Goal: Information Seeking & Learning: Learn about a topic

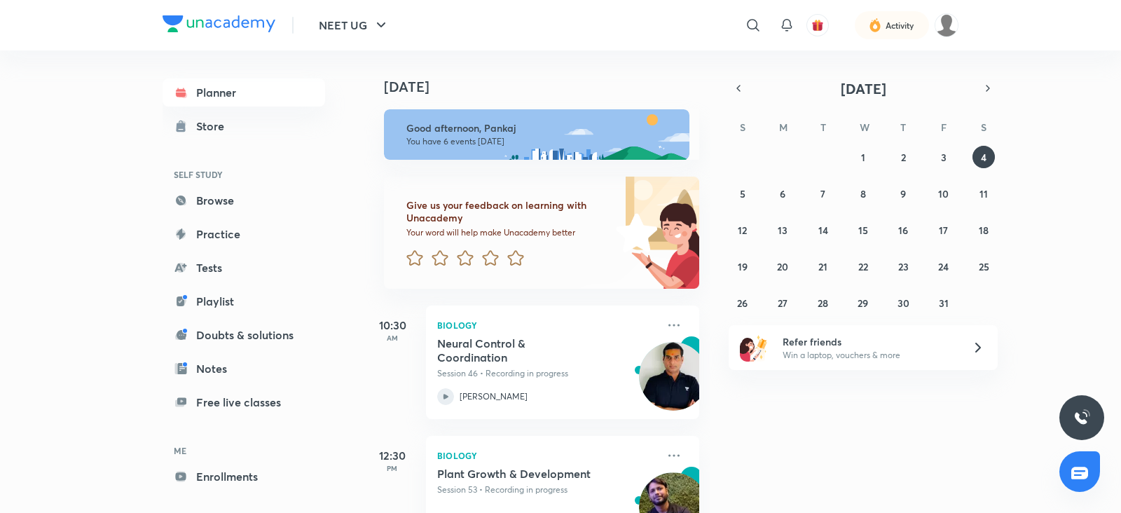
scroll to position [581, 0]
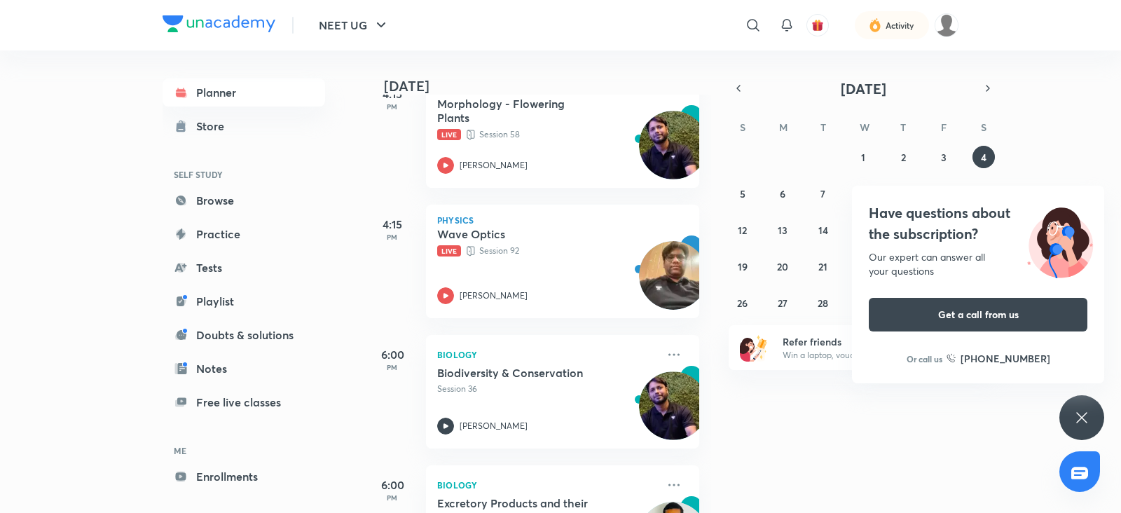
scroll to position [500, 0]
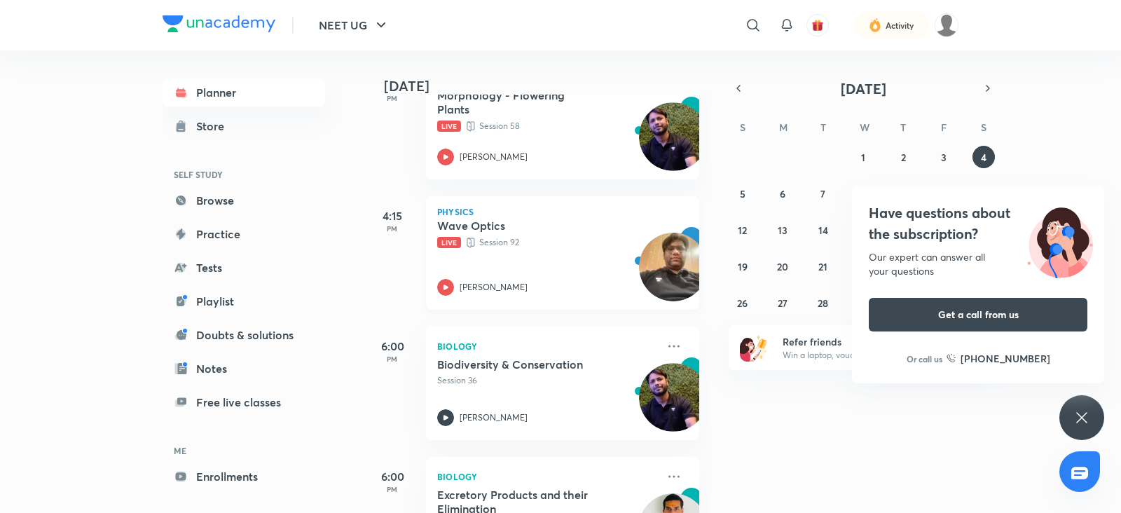
click at [442, 285] on icon at bounding box center [445, 287] width 17 height 17
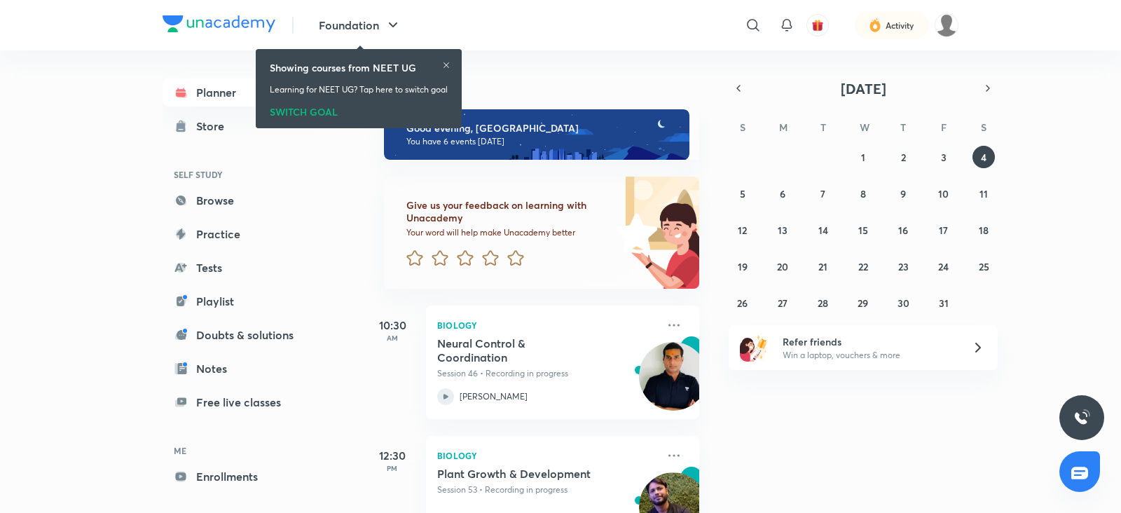
click at [296, 103] on div "SWITCH GOAL" at bounding box center [359, 109] width 178 height 15
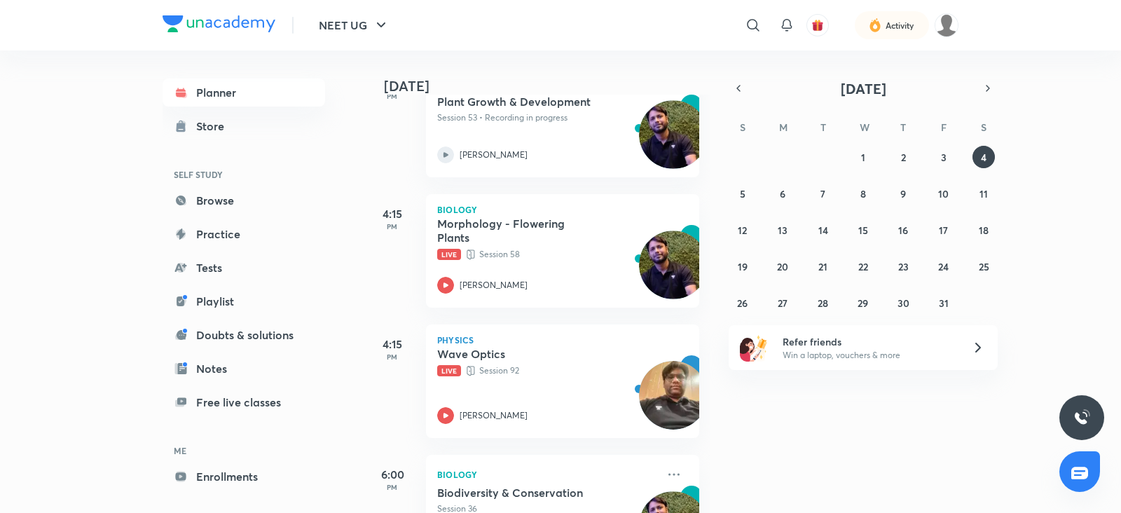
scroll to position [406, 0]
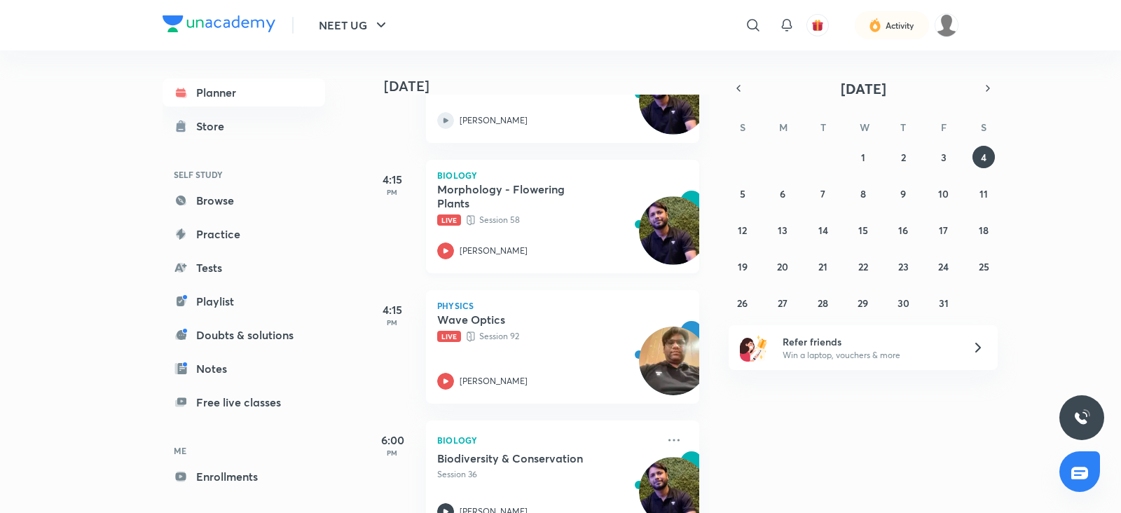
click at [450, 247] on icon at bounding box center [445, 250] width 17 height 17
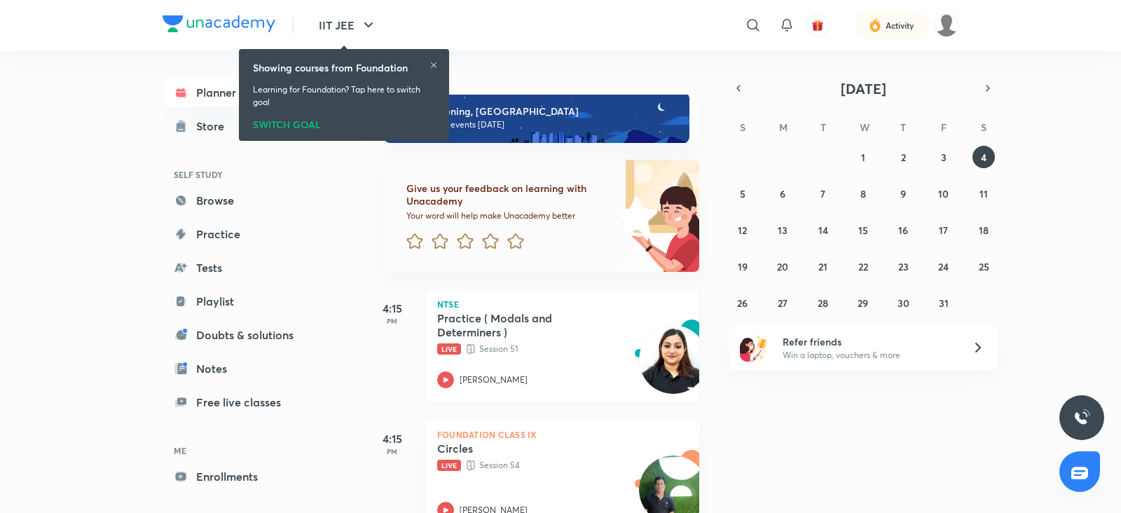
scroll to position [20, 0]
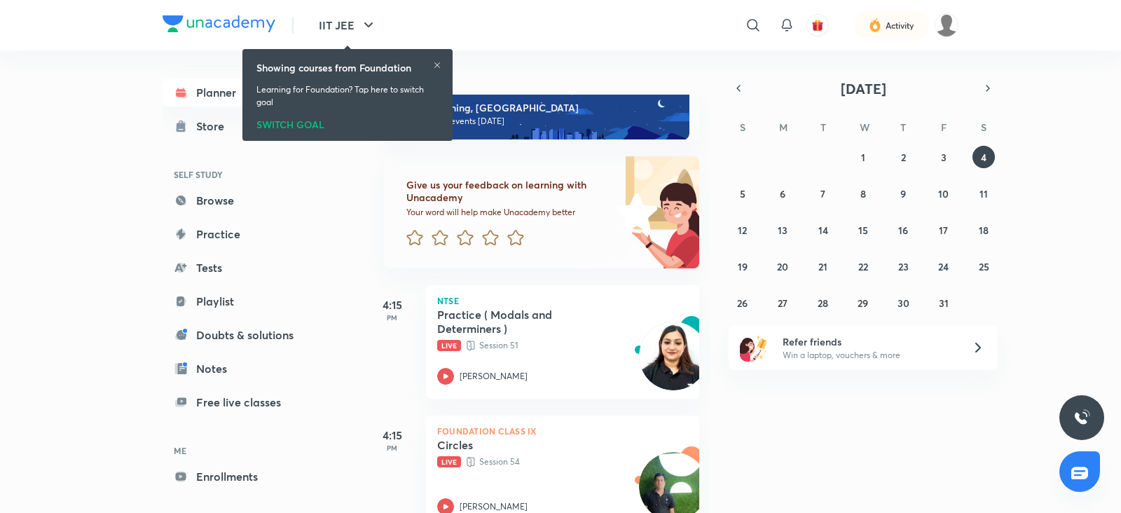
click at [292, 119] on div "SWITCH GOAL" at bounding box center [347, 121] width 182 height 15
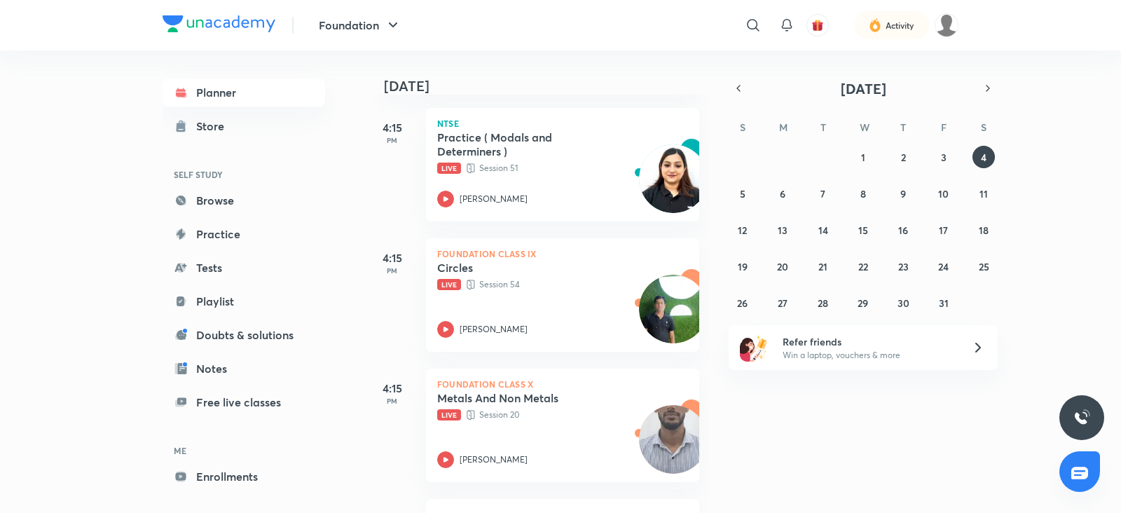
scroll to position [163, 0]
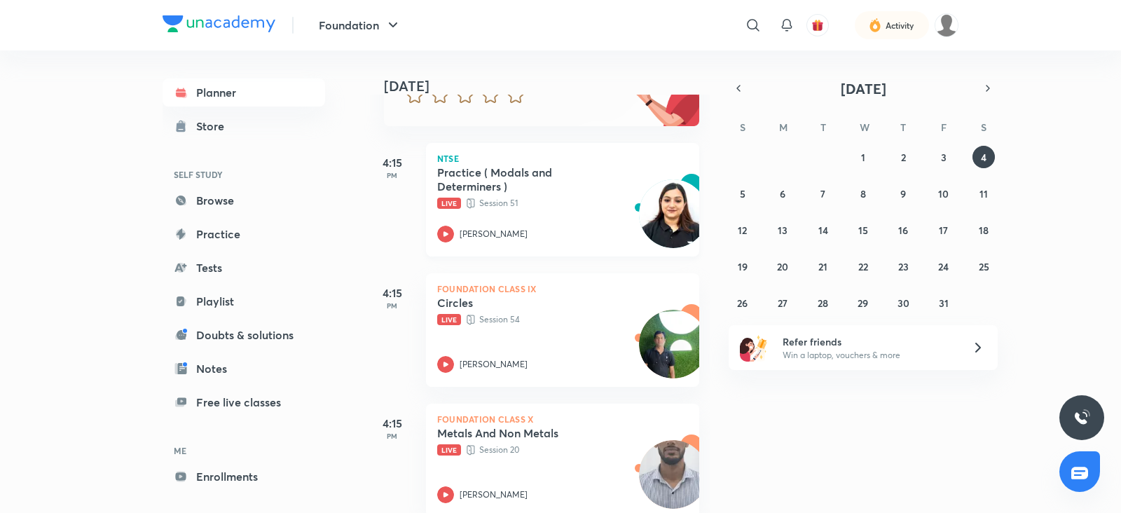
click at [447, 233] on icon at bounding box center [445, 233] width 5 height 5
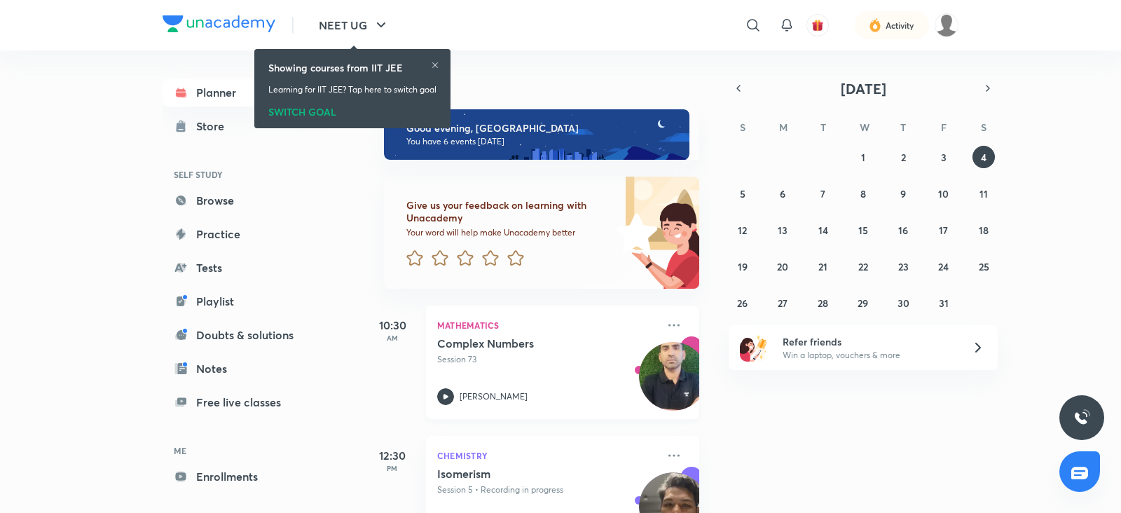
scroll to position [12, 0]
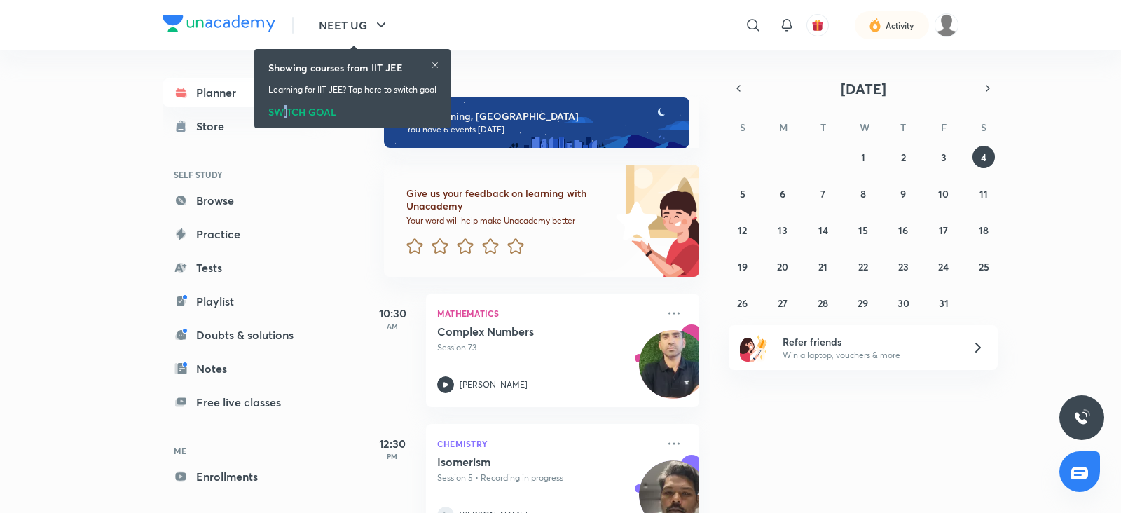
drag, startPoint x: 279, startPoint y: 118, endPoint x: 287, endPoint y: 110, distance: 11.9
click at [287, 110] on div "Showing courses from IIT JEE Learning for IIT JEE? Tap here to switch goal SWIT…" at bounding box center [352, 89] width 185 height 74
click at [287, 110] on div "SWITCH GOAL" at bounding box center [352, 109] width 168 height 15
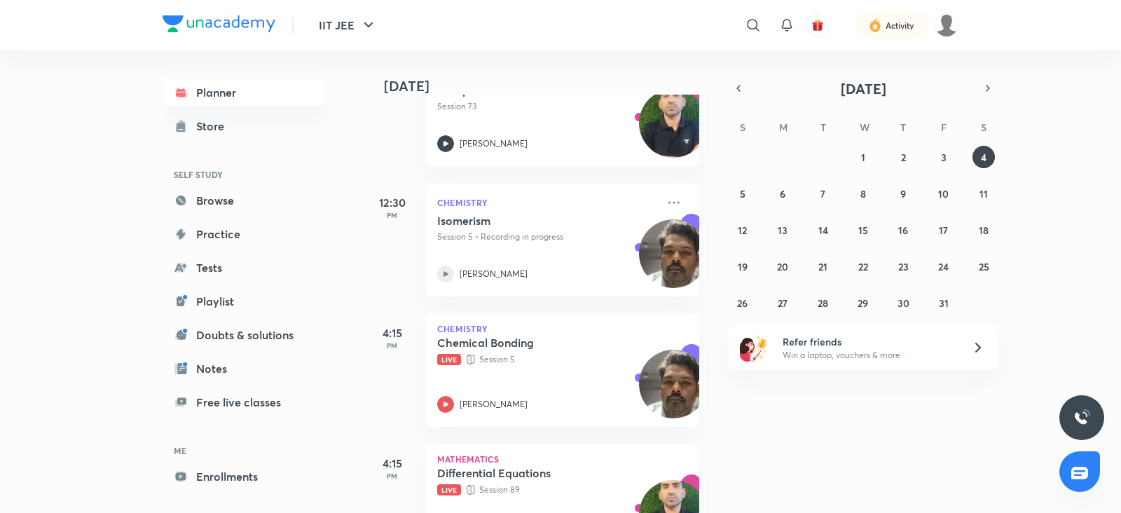
scroll to position [254, 0]
click at [449, 399] on icon at bounding box center [445, 403] width 17 height 17
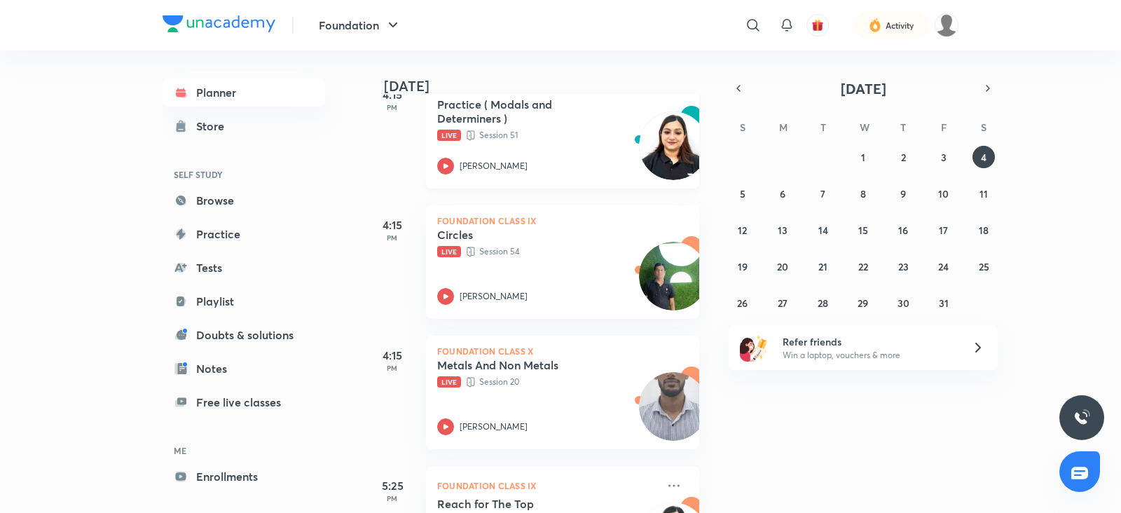
scroll to position [235, 0]
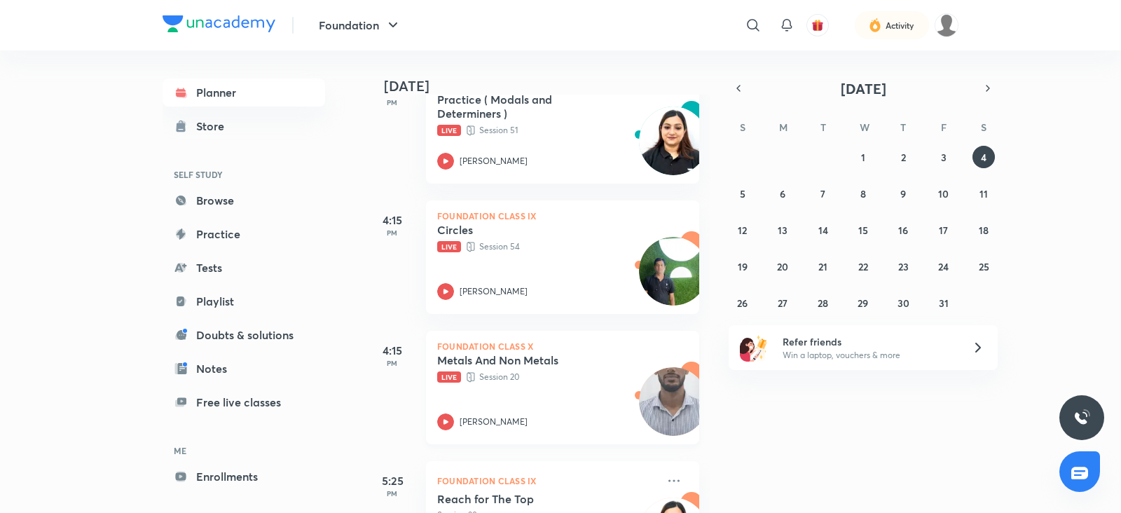
click at [451, 418] on icon at bounding box center [445, 421] width 17 height 17
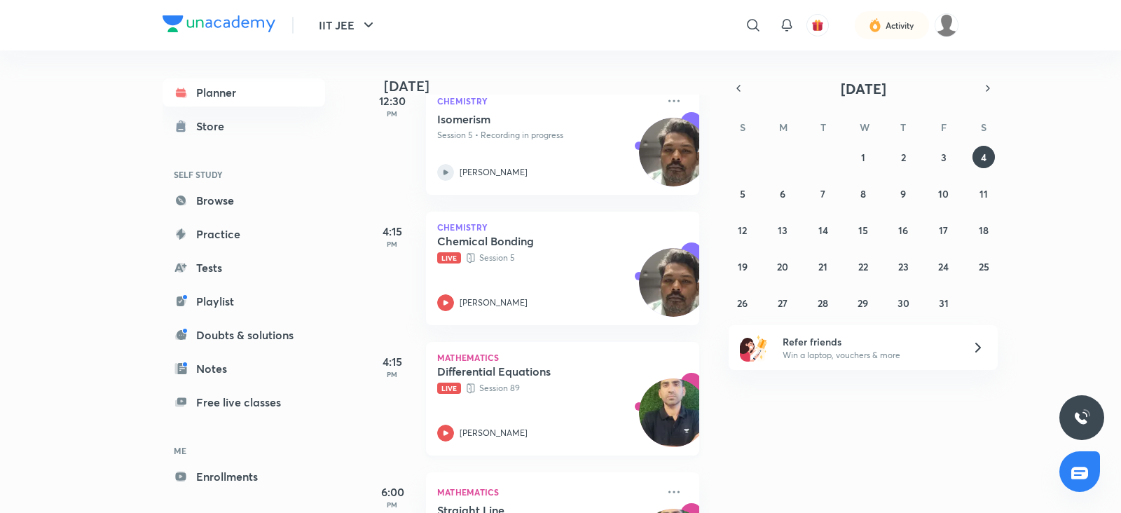
scroll to position [355, 0]
click at [443, 432] on icon at bounding box center [445, 431] width 5 height 5
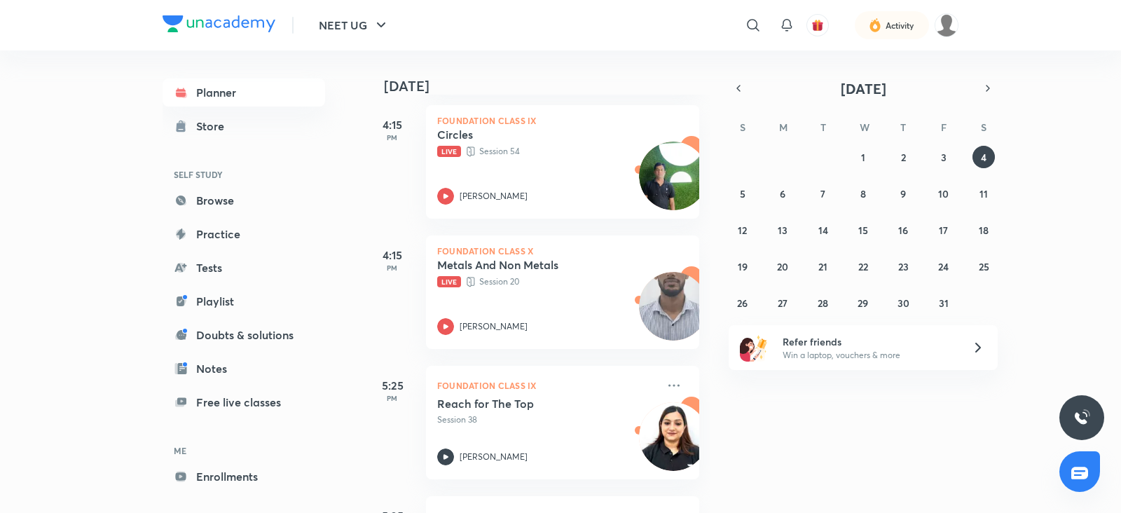
scroll to position [340, 0]
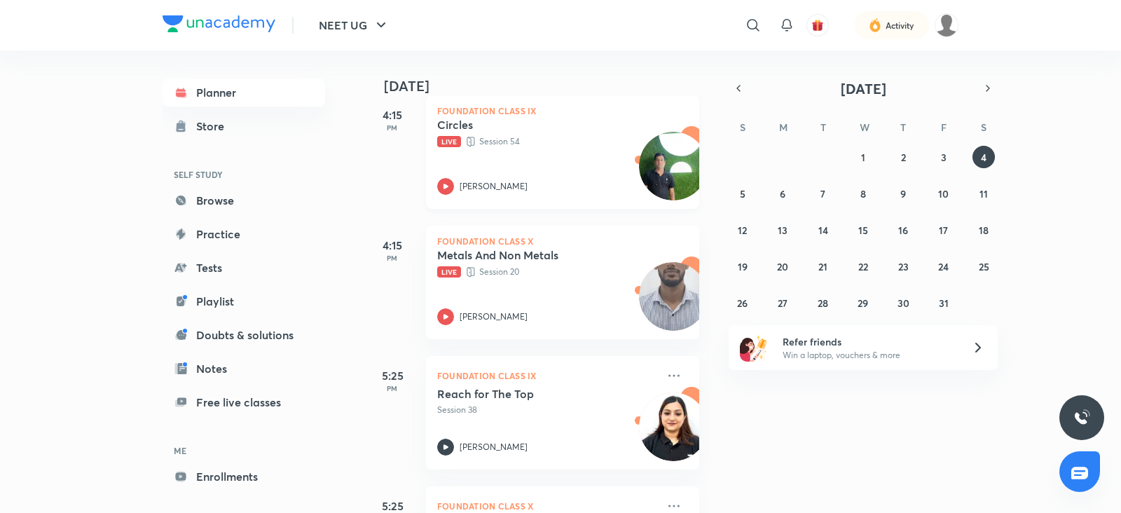
click at [450, 192] on icon at bounding box center [445, 186] width 17 height 17
